Goal: Task Accomplishment & Management: Use online tool/utility

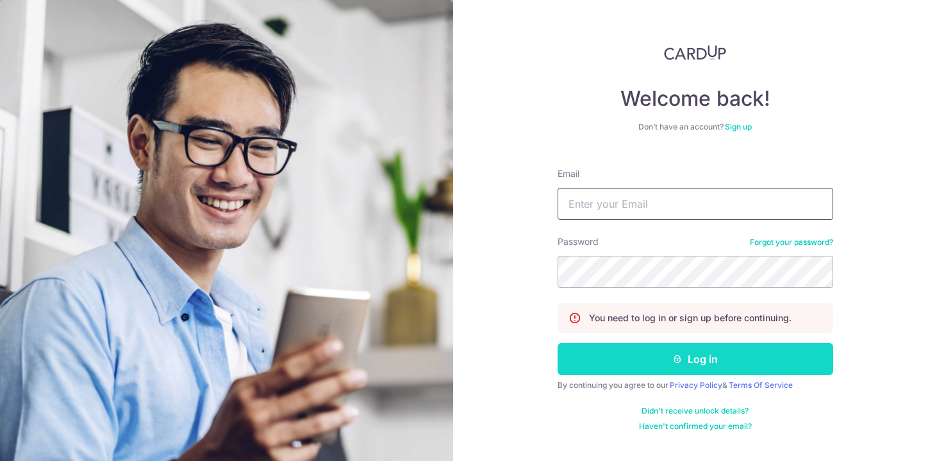
type input "[EMAIL_ADDRESS][DOMAIN_NAME]"
click at [686, 354] on button "Log in" at bounding box center [696, 359] width 276 height 32
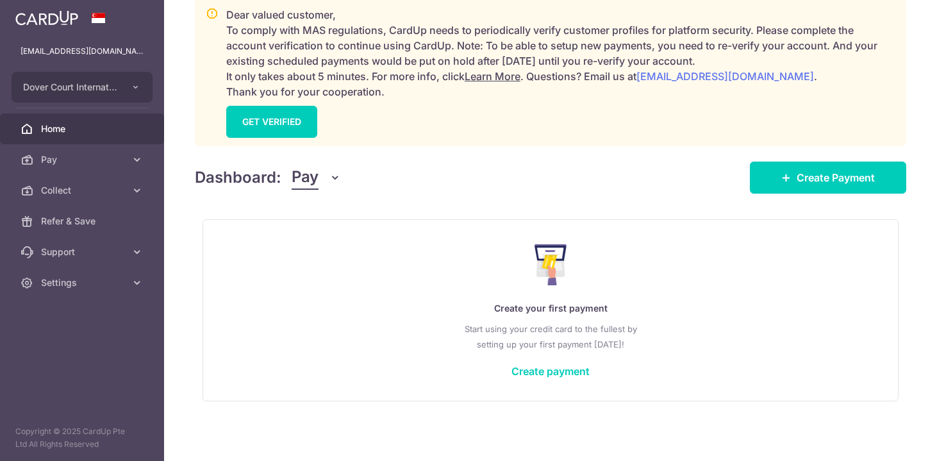
scroll to position [187, 0]
click at [319, 174] on button "Pay" at bounding box center [316, 177] width 49 height 24
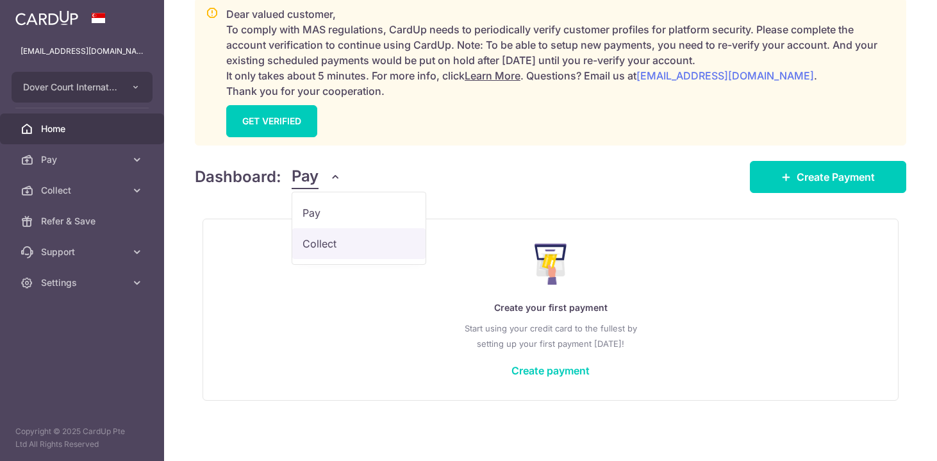
scroll to position [0, 0]
click at [333, 242] on link "Collect" at bounding box center [358, 243] width 133 height 31
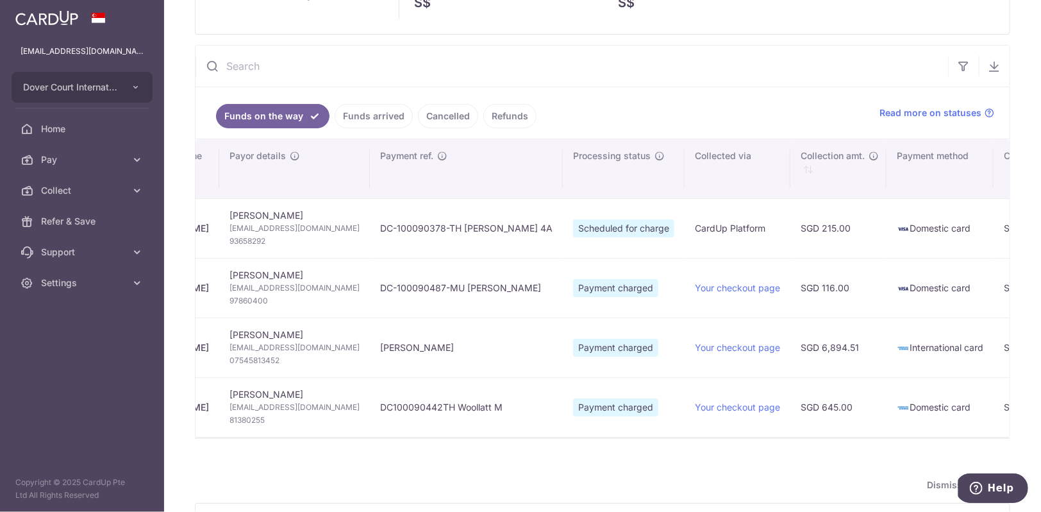
scroll to position [0, 60]
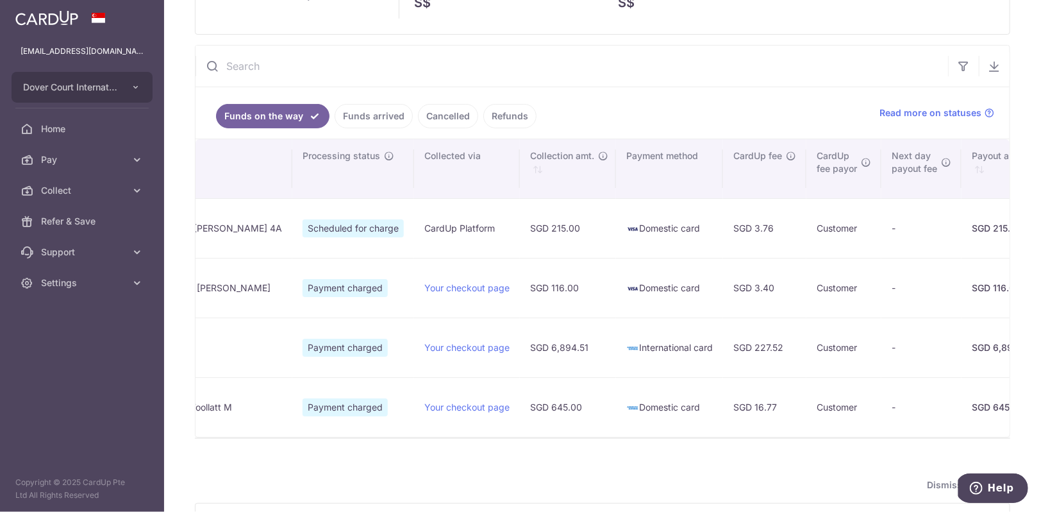
type input "[DATE]"
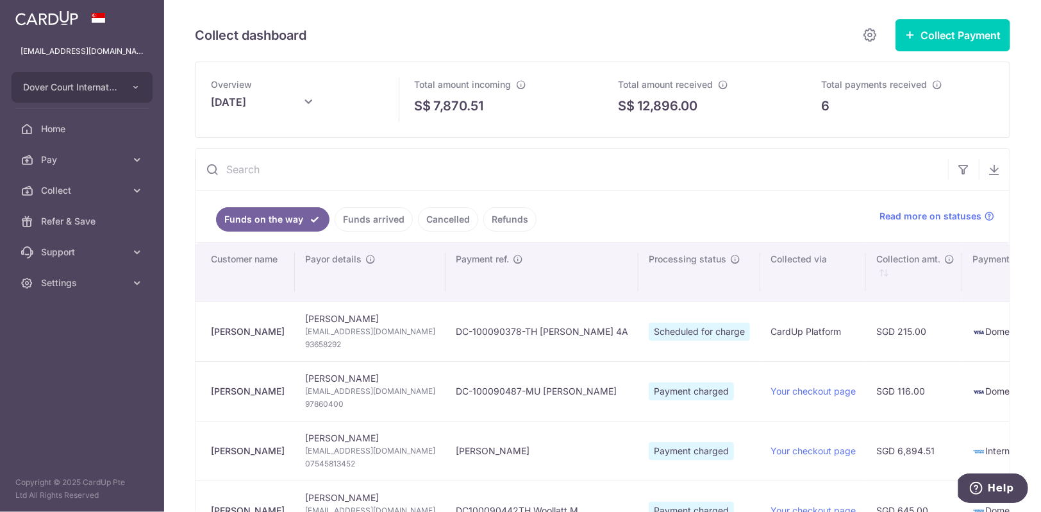
scroll to position [0, 0]
